Goal: Navigation & Orientation: Find specific page/section

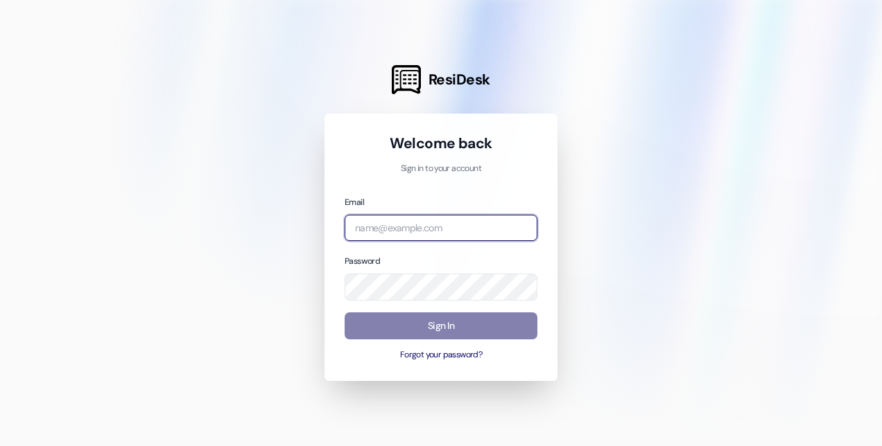
type input "[EMAIL_ADDRESS][DOMAIN_NAME]"
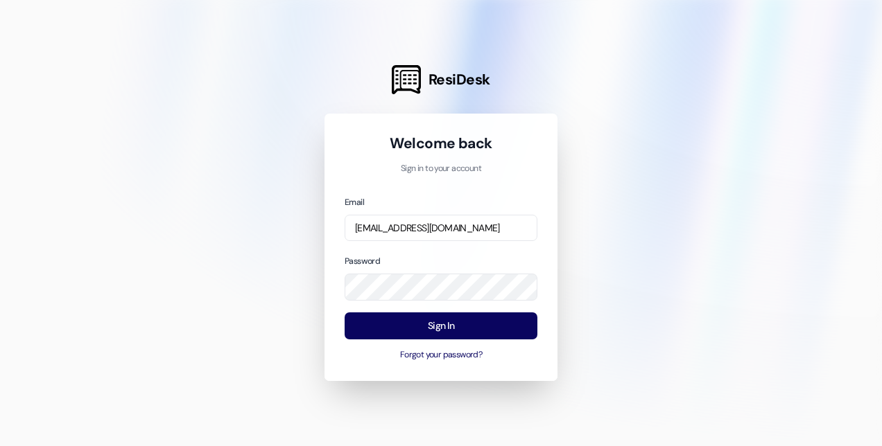
click at [424, 327] on button "Sign In" at bounding box center [440, 326] width 193 height 27
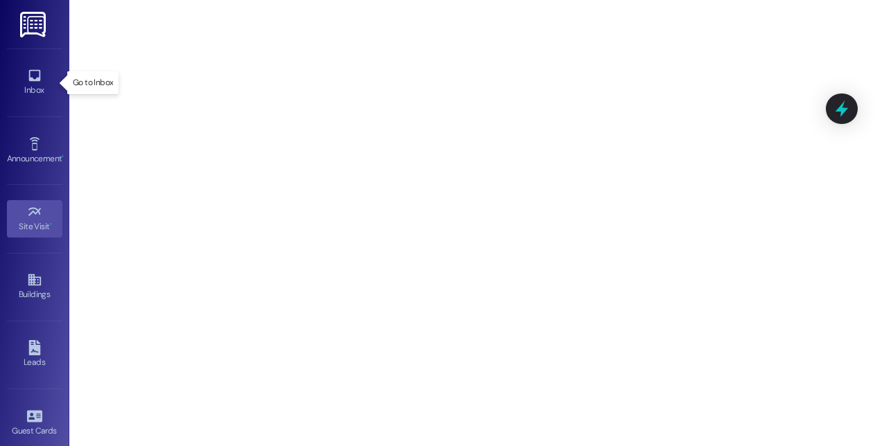
click at [27, 89] on div "Inbox" at bounding box center [34, 90] width 69 height 14
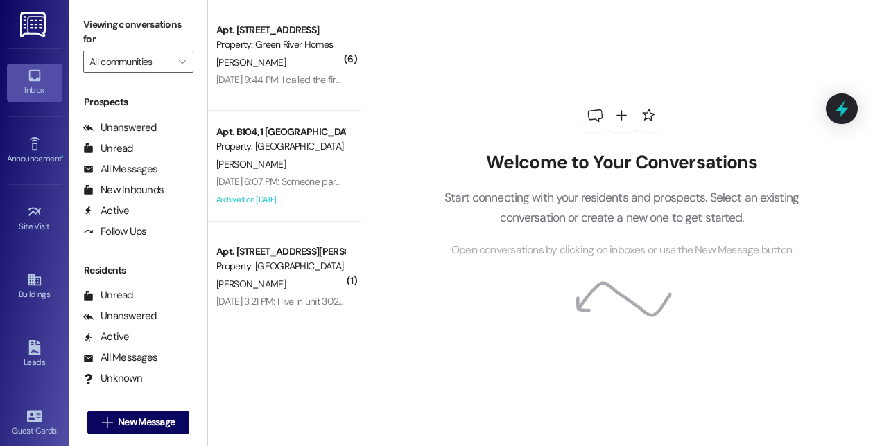
scroll to position [259, 0]
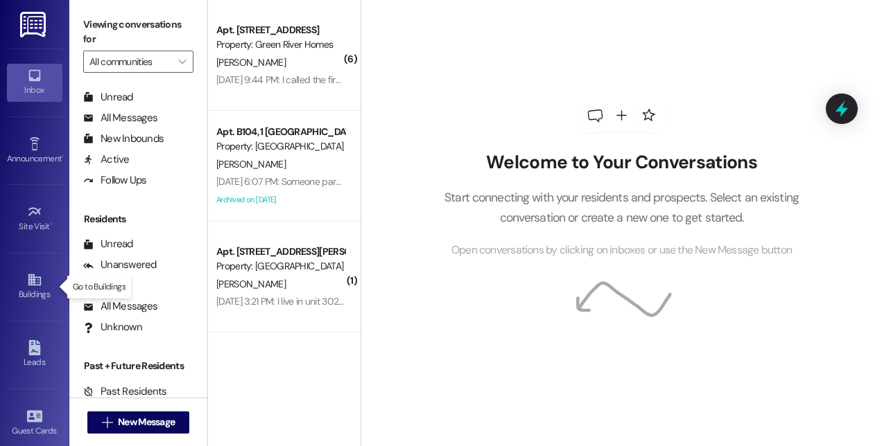
click at [33, 286] on icon at bounding box center [34, 279] width 15 height 15
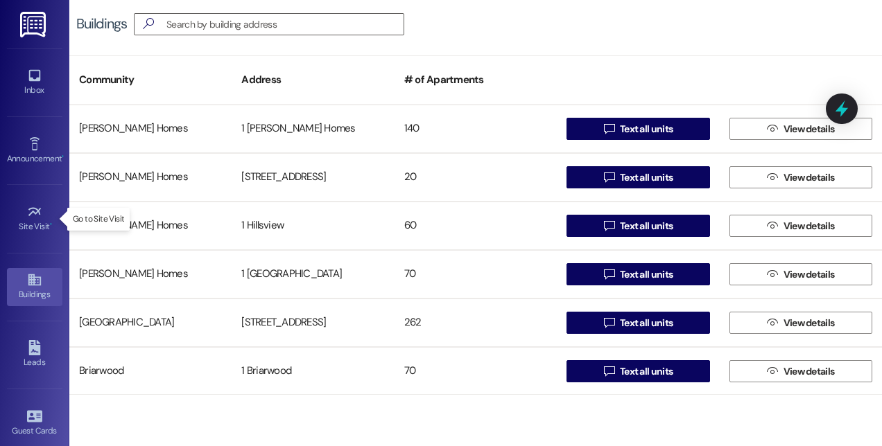
click at [38, 223] on div "Site Visit •" at bounding box center [34, 227] width 69 height 14
